Goal: Information Seeking & Learning: Learn about a topic

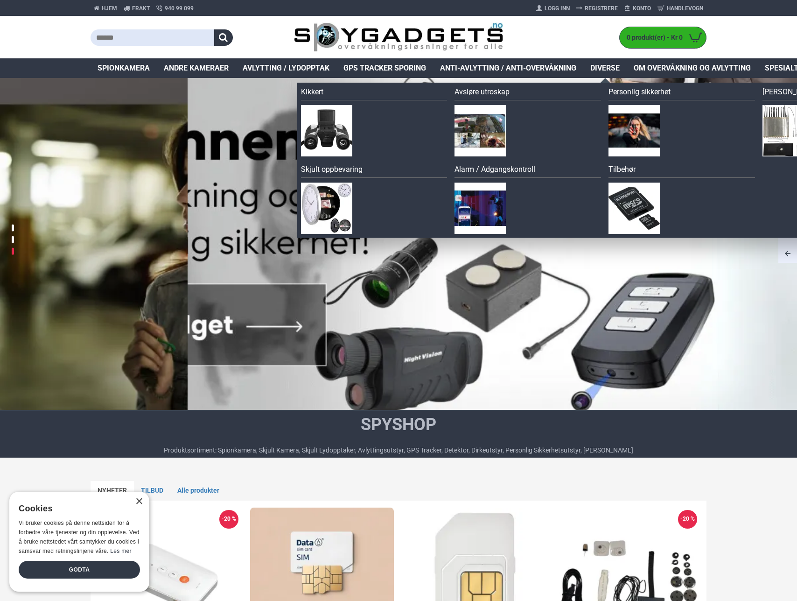
click at [610, 66] on span "Diverse" at bounding box center [604, 68] width 29 height 11
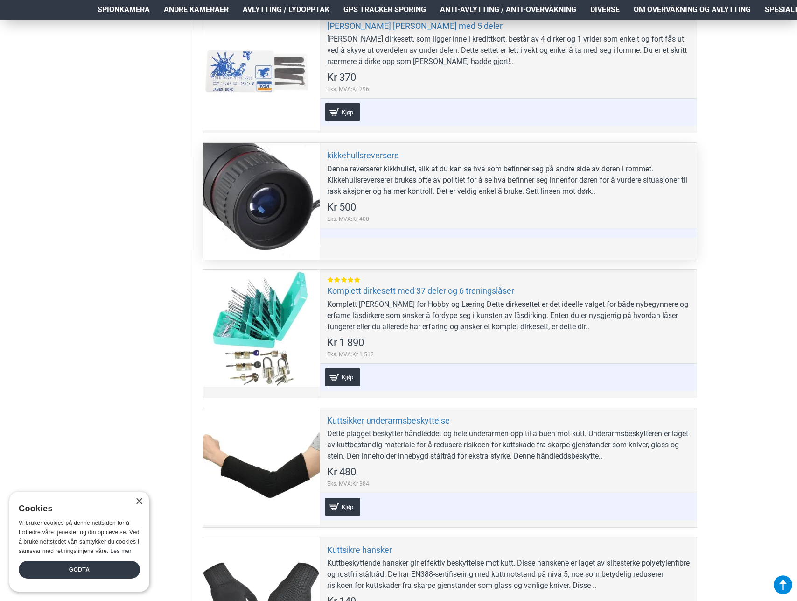
scroll to position [1820, 0]
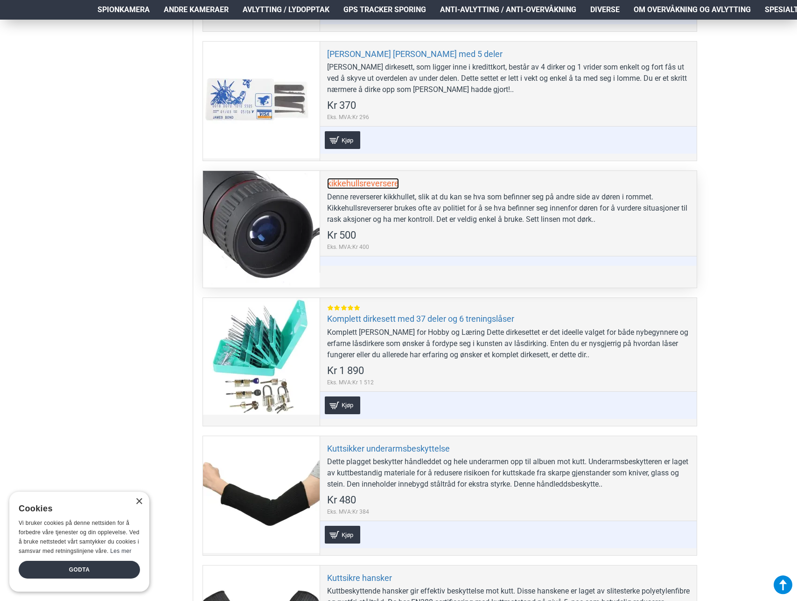
click at [368, 182] on link "kikkehullsreversere" at bounding box center [363, 183] width 72 height 11
click at [251, 214] on div at bounding box center [261, 229] width 117 height 117
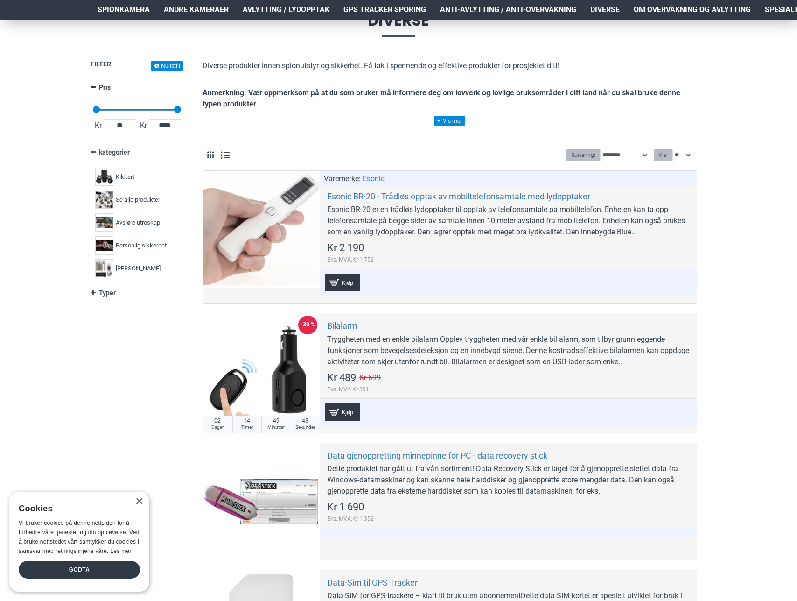
scroll to position [0, 0]
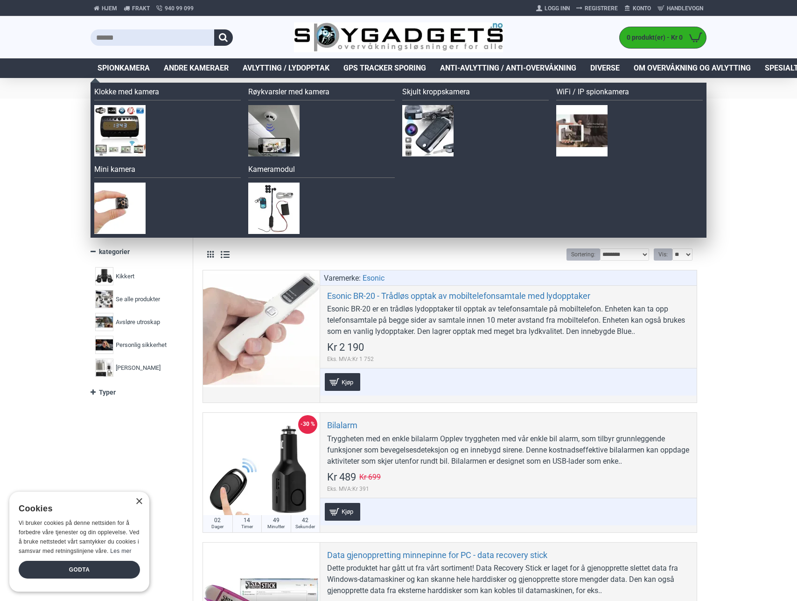
click at [115, 69] on span "Spionkamera" at bounding box center [124, 68] width 52 height 11
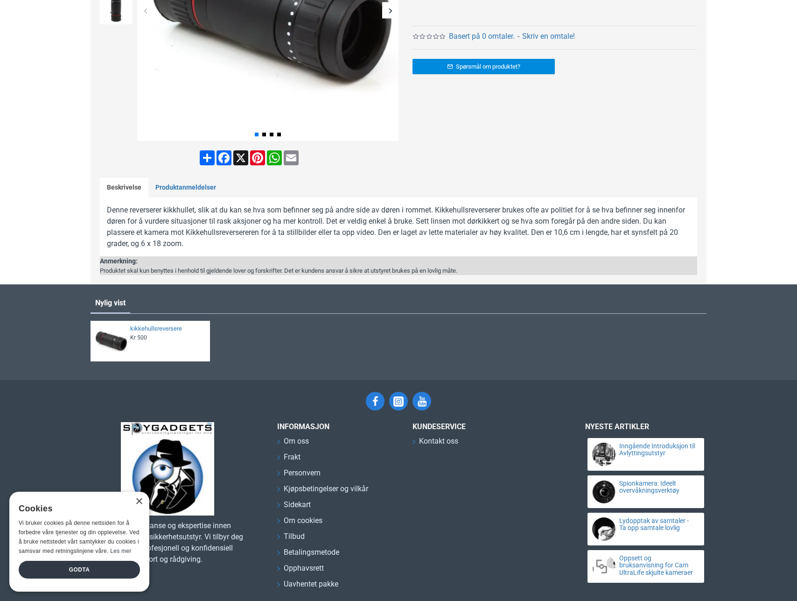
scroll to position [47, 0]
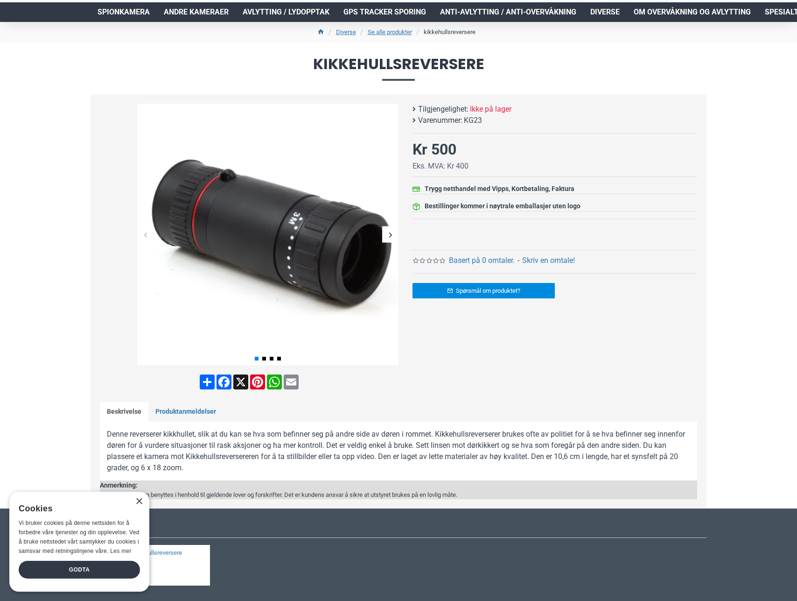
scroll to position [93, 0]
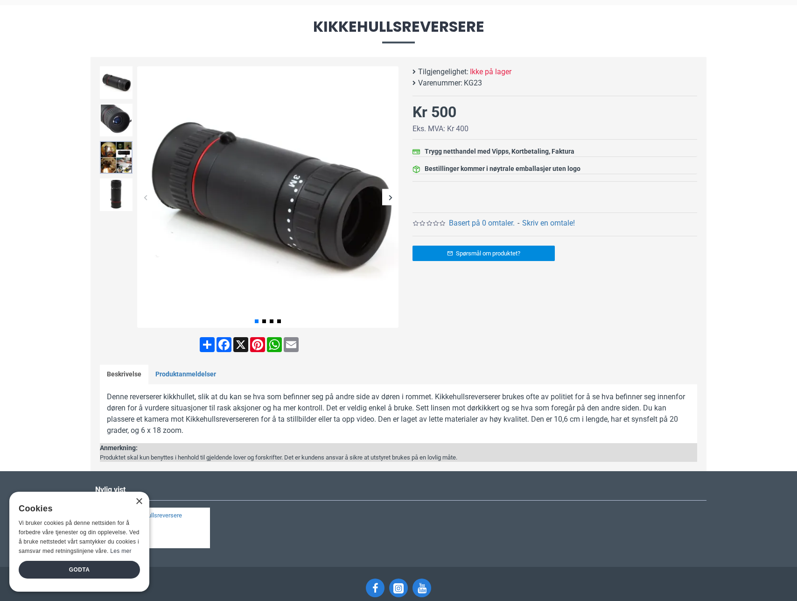
click at [118, 162] on img at bounding box center [116, 157] width 33 height 33
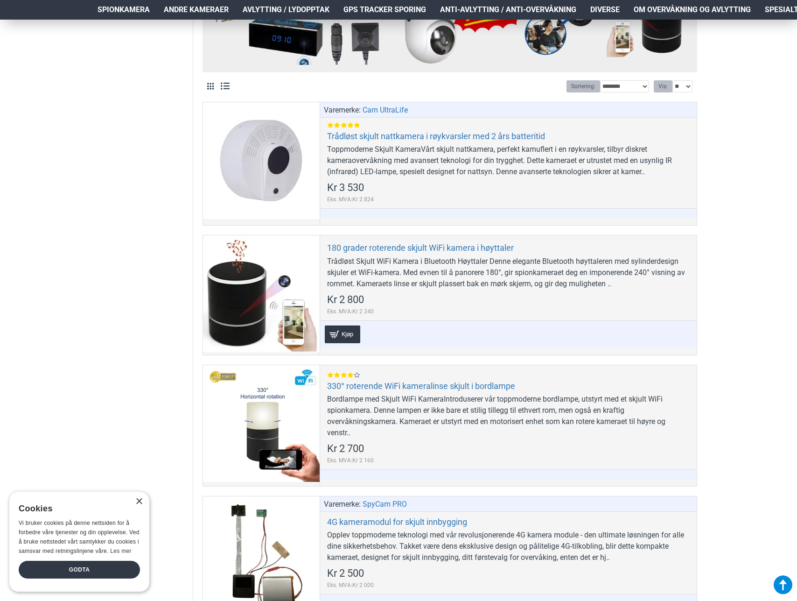
scroll to position [420, 0]
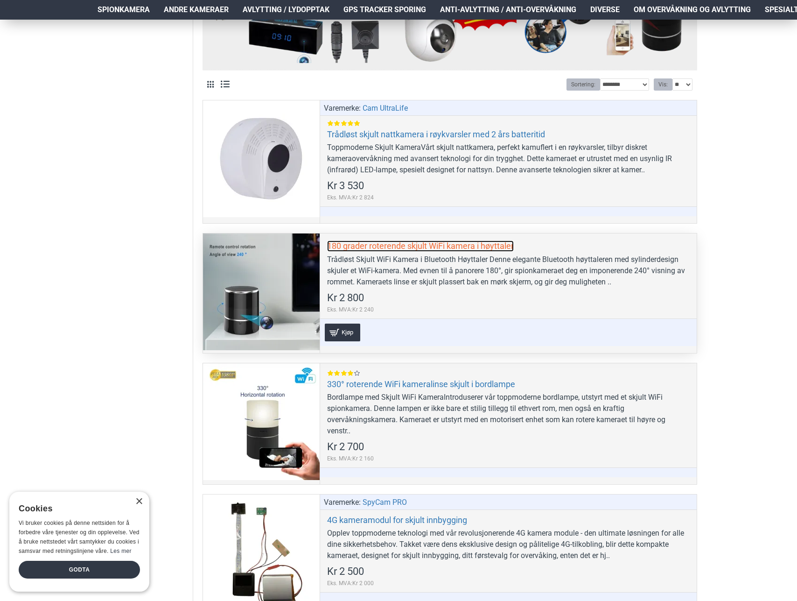
click at [390, 251] on link "180 grader roterende skjult WiFi kamera i høyttaler" at bounding box center [420, 245] width 187 height 11
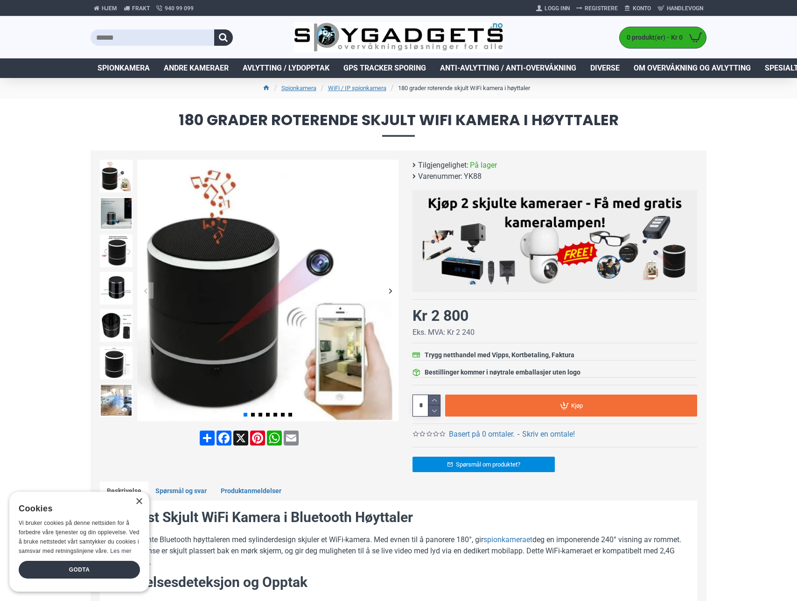
click at [390, 291] on div "Next slide" at bounding box center [390, 290] width 16 height 16
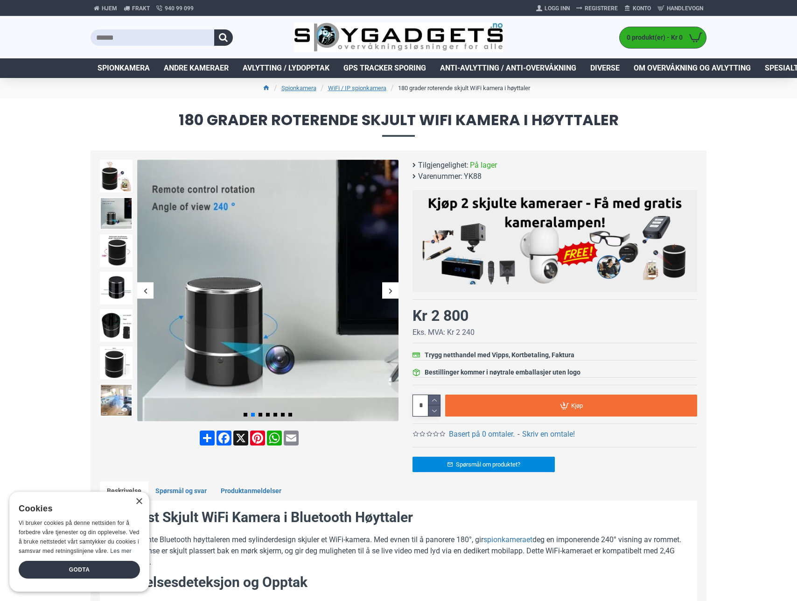
click at [390, 291] on div "Next slide" at bounding box center [390, 290] width 16 height 16
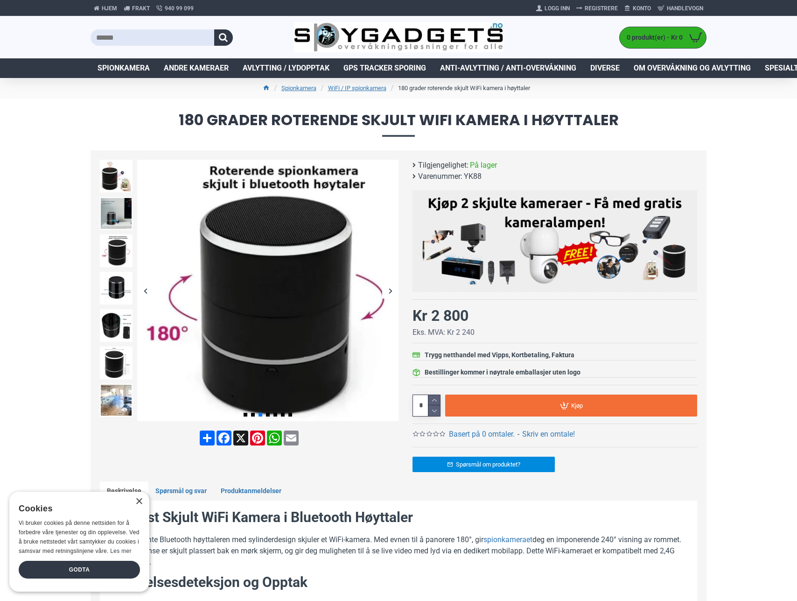
click at [390, 291] on div "Next slide" at bounding box center [390, 290] width 16 height 16
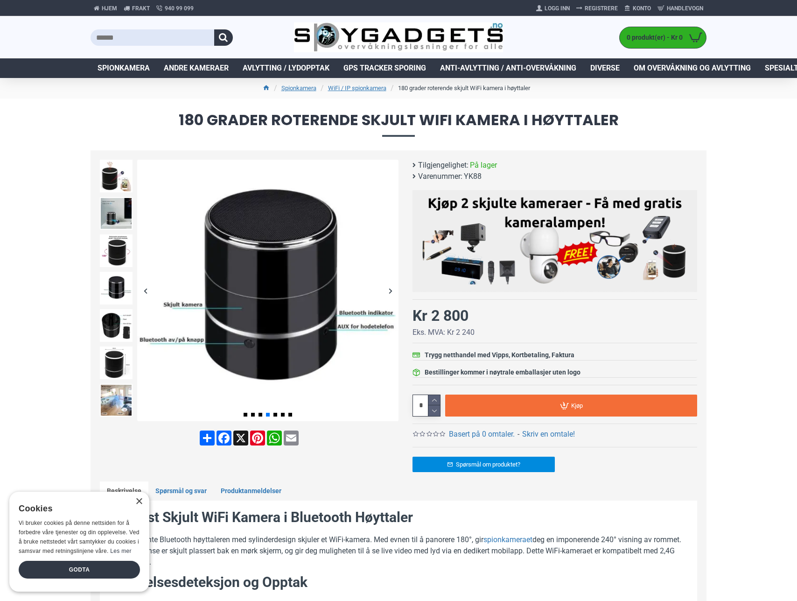
click at [390, 291] on div "Next slide" at bounding box center [390, 290] width 16 height 16
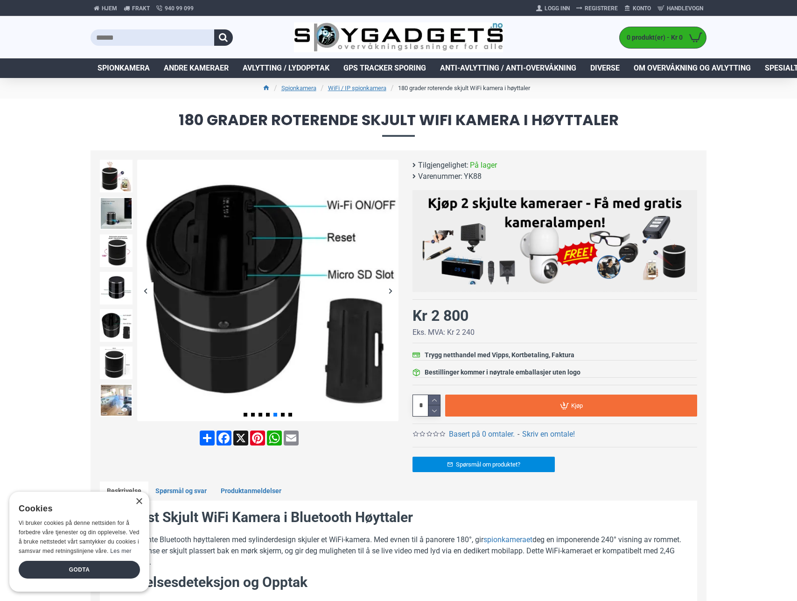
click at [390, 291] on div "Next slide" at bounding box center [390, 290] width 16 height 16
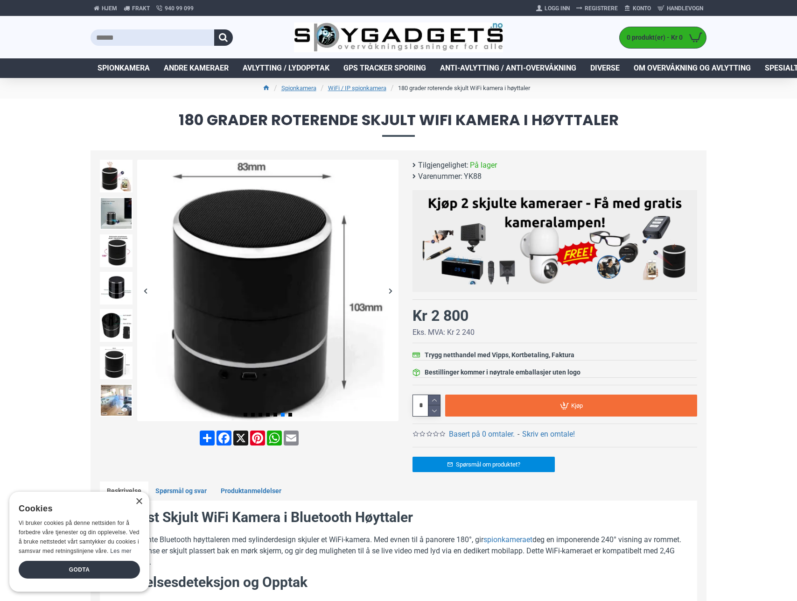
click at [390, 291] on div "Next slide" at bounding box center [390, 290] width 16 height 16
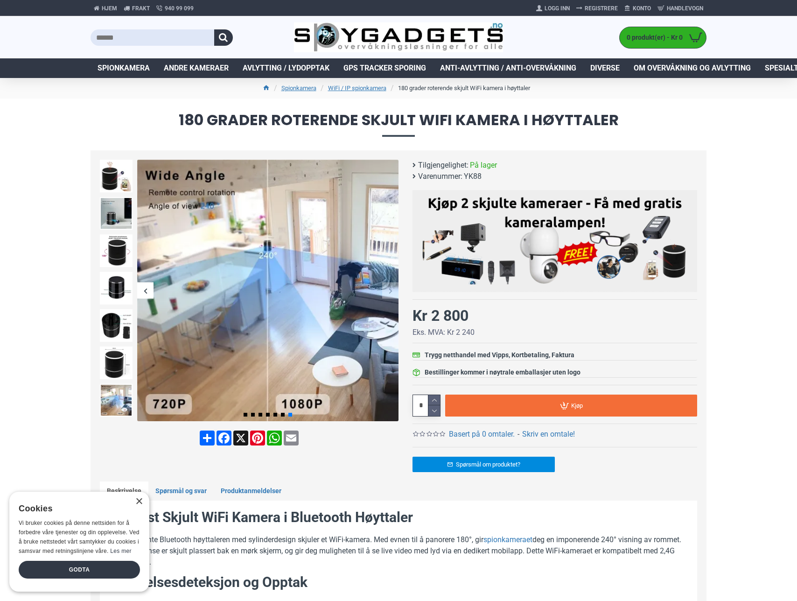
click at [390, 292] on div "Next slide" at bounding box center [390, 290] width 16 height 16
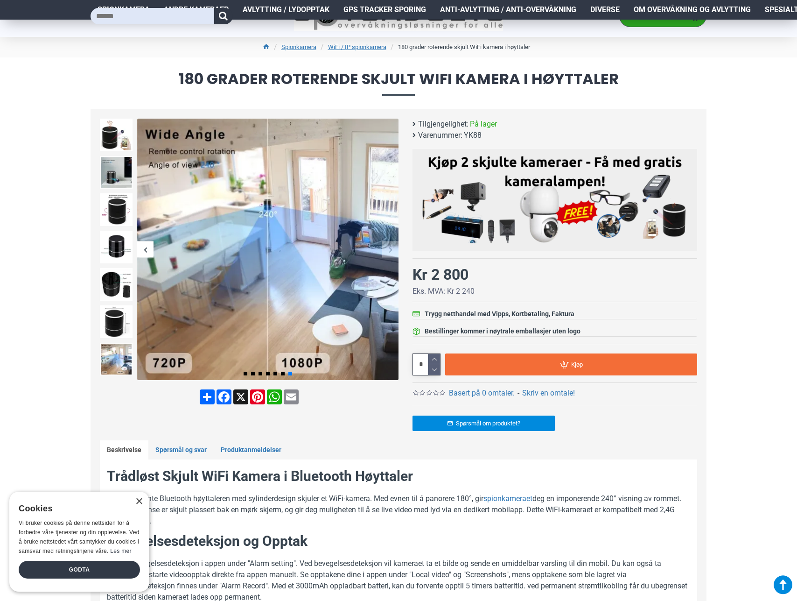
scroll to position [280, 0]
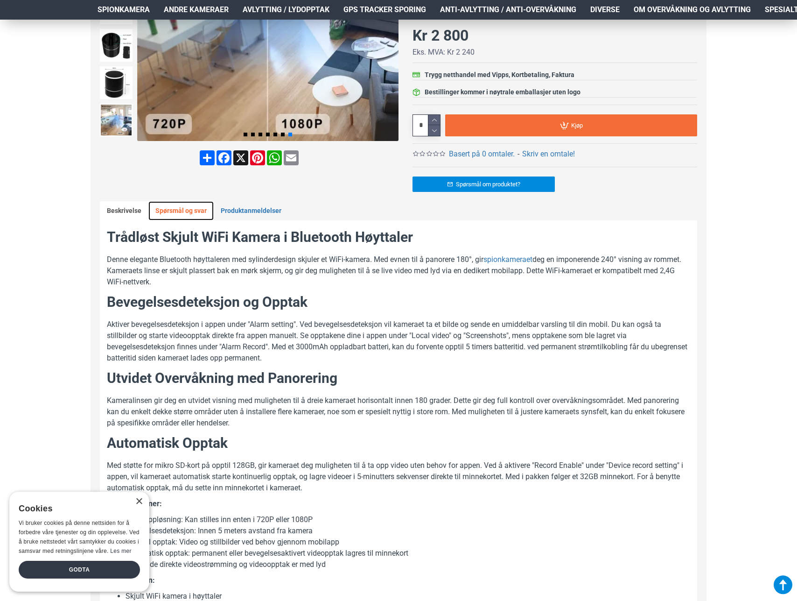
click at [183, 211] on link "Spørsmål og svar" at bounding box center [180, 211] width 65 height 20
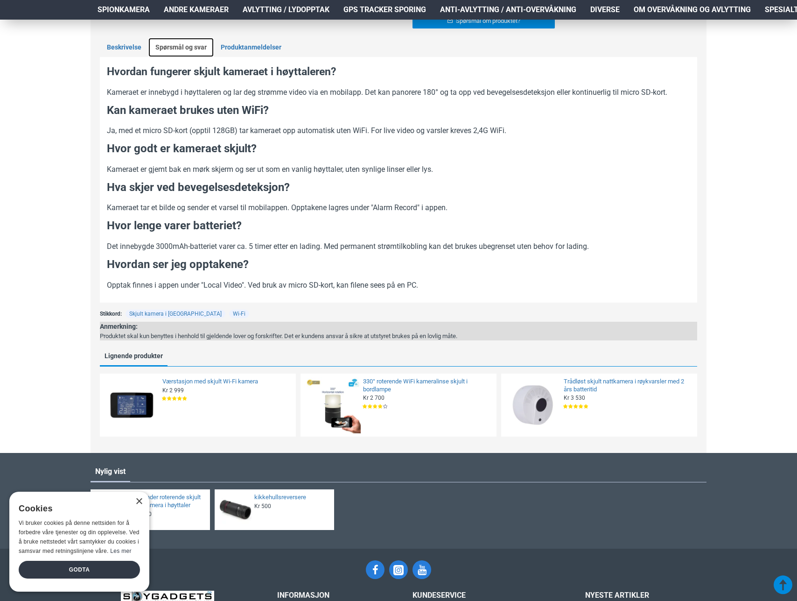
scroll to position [467, 0]
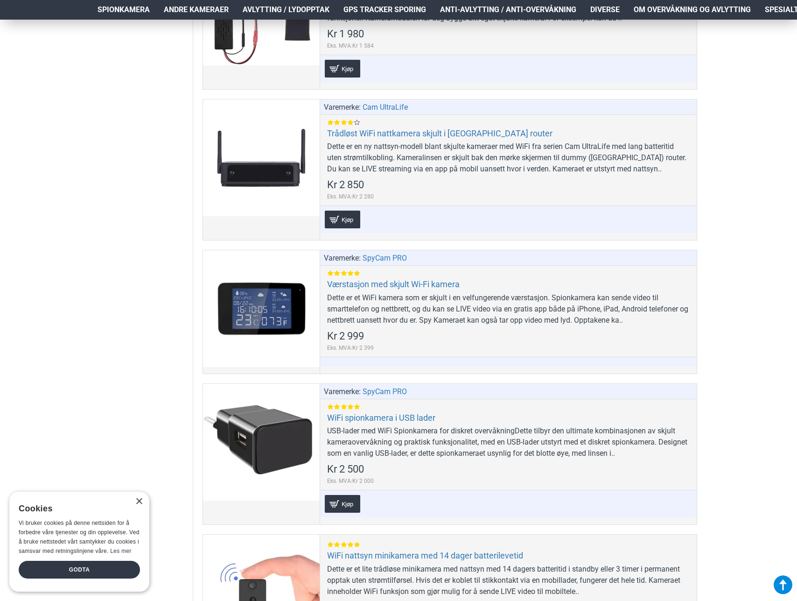
scroll to position [5133, 0]
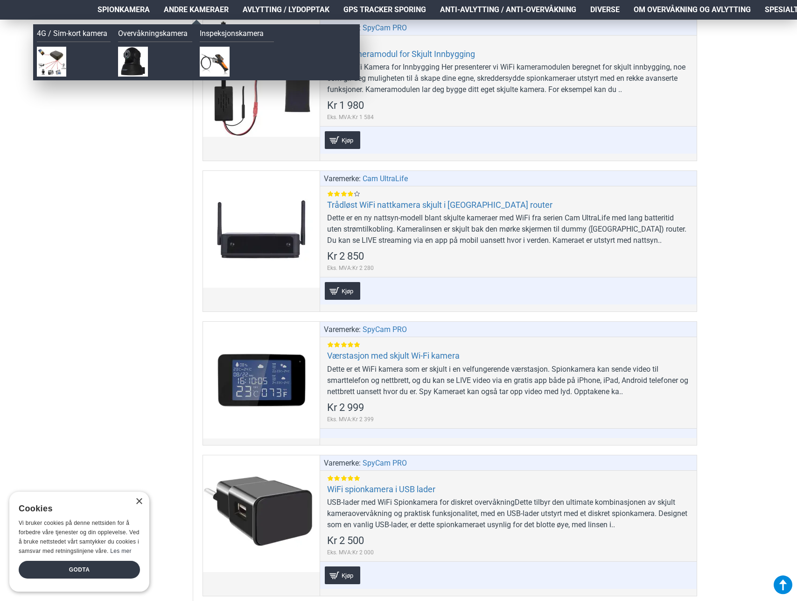
click at [201, 12] on span "Andre kameraer" at bounding box center [196, 9] width 65 height 11
